Goal: Check status: Check status

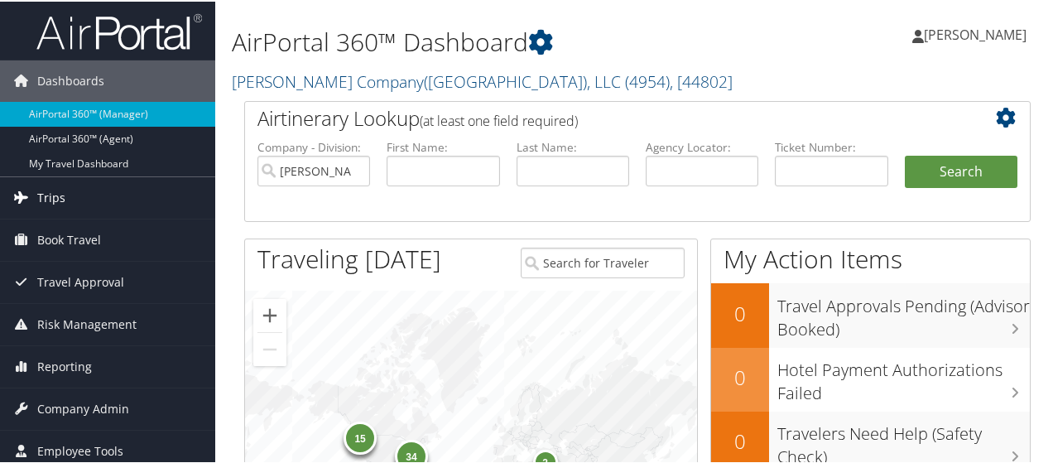
click at [79, 193] on link "Trips" at bounding box center [107, 195] width 215 height 41
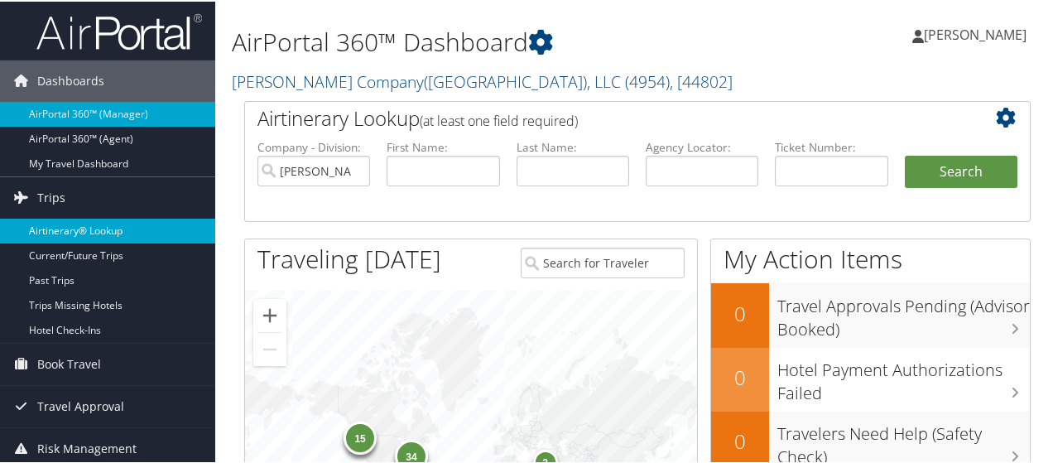
click at [74, 225] on link "Airtinerary® Lookup" at bounding box center [107, 229] width 215 height 25
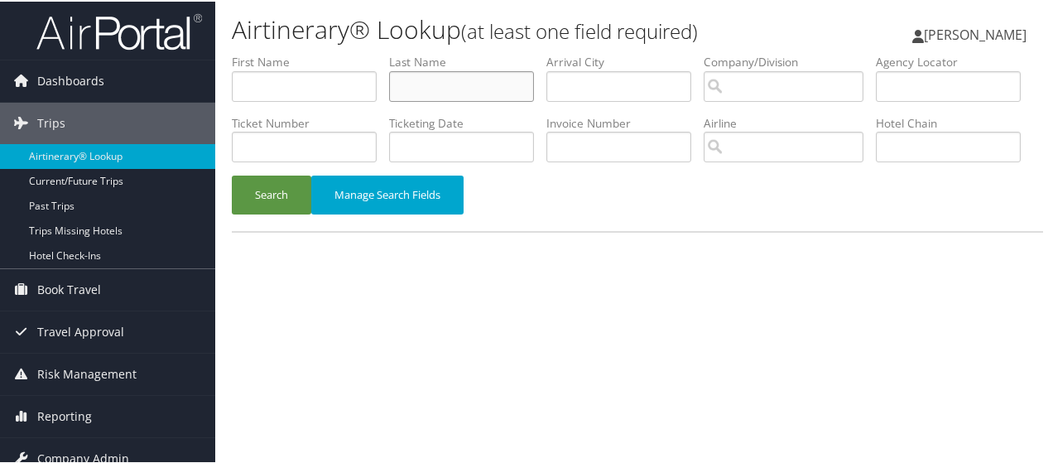
click at [440, 86] on input "text" at bounding box center [461, 85] width 145 height 31
paste input "Hardebeck"
type input "Hardebeck"
click at [268, 213] on button "Search" at bounding box center [271, 193] width 79 height 39
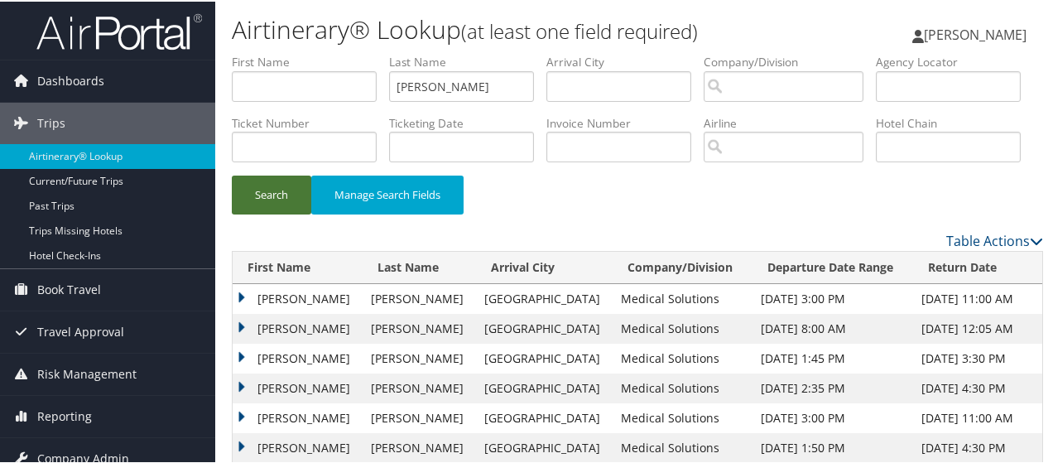
scroll to position [83, 0]
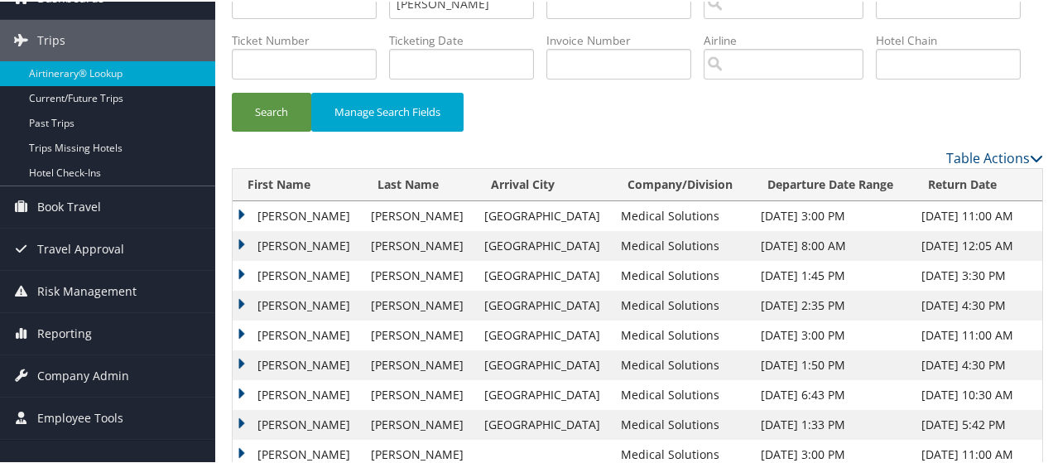
click at [300, 229] on td "BRENT JOSEPH" at bounding box center [298, 214] width 130 height 30
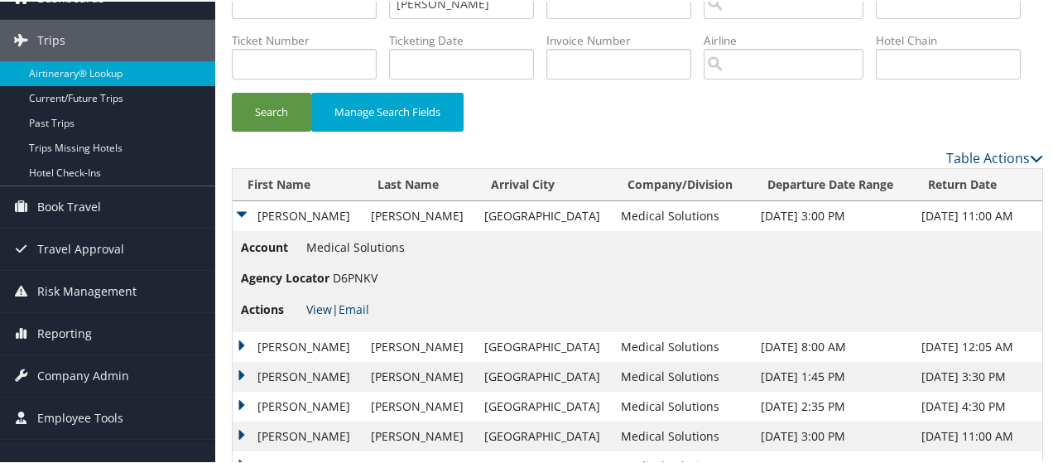
click at [318, 315] on link "View" at bounding box center [319, 308] width 26 height 16
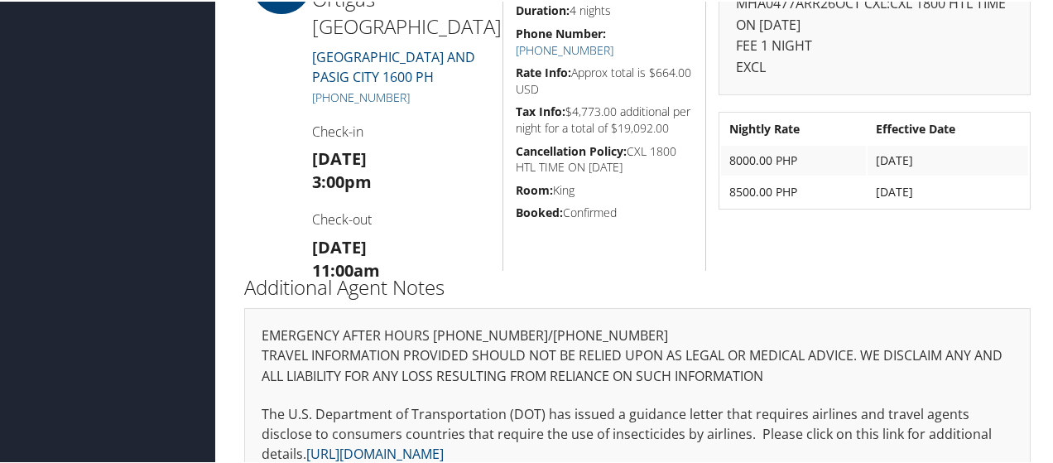
scroll to position [662, 0]
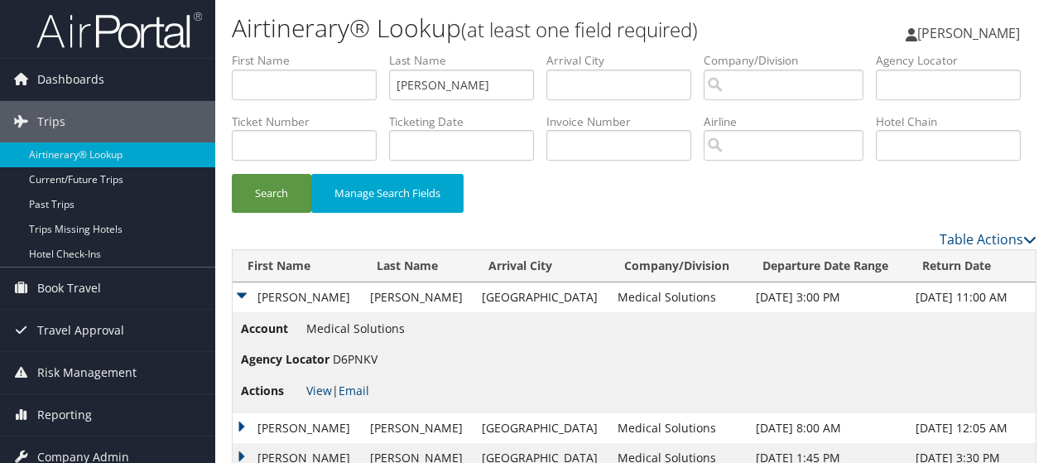
scroll to position [83, 0]
